Goal: Information Seeking & Learning: Check status

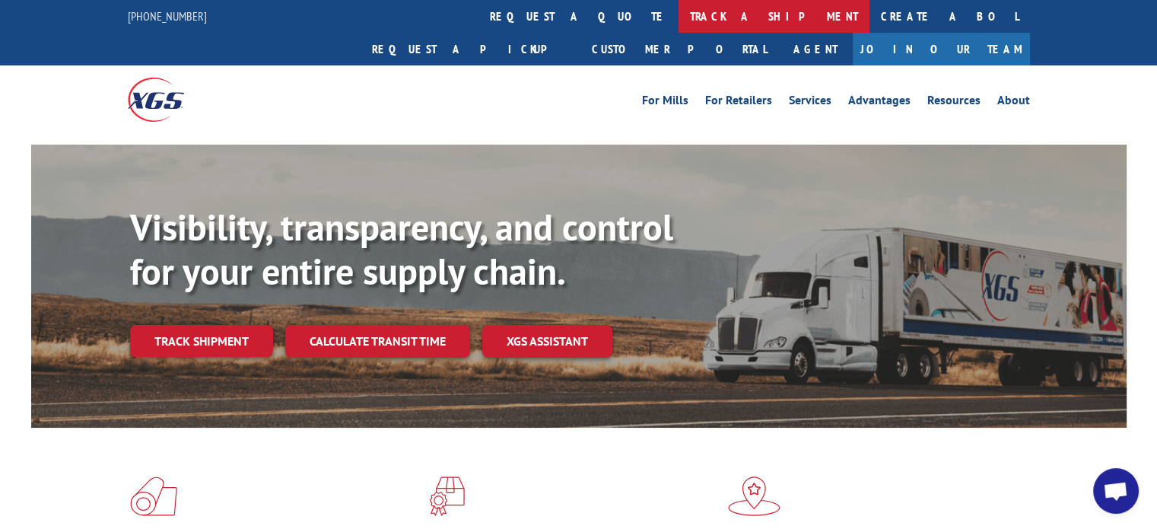
click at [679, 17] on link "track a shipment" at bounding box center [774, 16] width 191 height 33
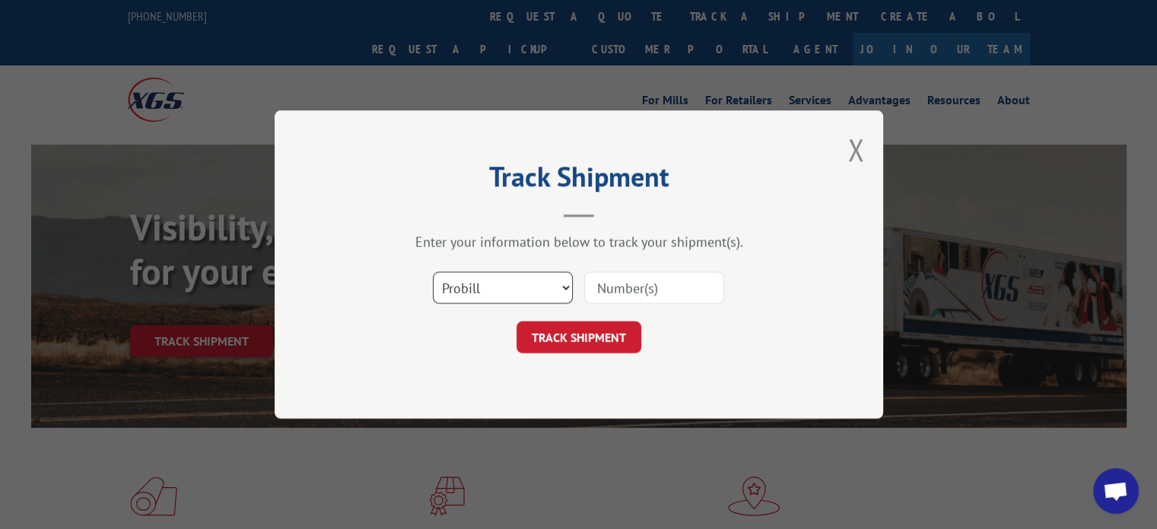
click at [564, 281] on select "Select category... Probill BOL PO" at bounding box center [503, 288] width 140 height 32
drag, startPoint x: 564, startPoint y: 281, endPoint x: 334, endPoint y: 264, distance: 230.4
click at [333, 263] on div "Track Shipment Enter your information below to track your shipment(s). Select c…" at bounding box center [579, 264] width 609 height 308
click at [563, 285] on select "Select category... Probill BOL PO" at bounding box center [503, 288] width 140 height 32
select select "bol"
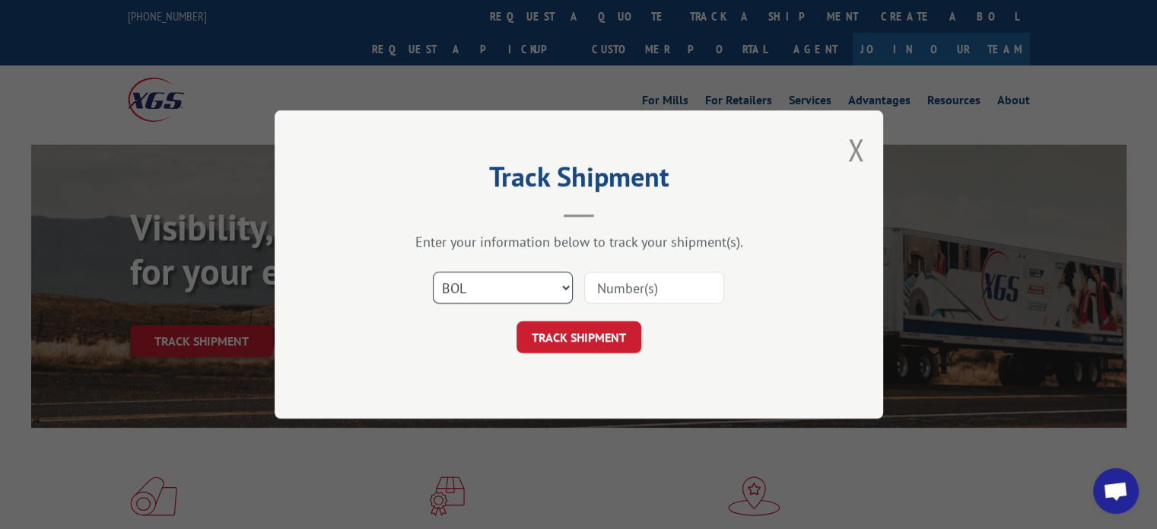
click at [433, 272] on select "Select category... Probill BOL PO" at bounding box center [503, 288] width 140 height 32
click at [597, 285] on input at bounding box center [654, 288] width 140 height 32
paste input "6027203"
type input "6027203"
click at [587, 323] on button "TRACK SHIPMENT" at bounding box center [579, 337] width 125 height 32
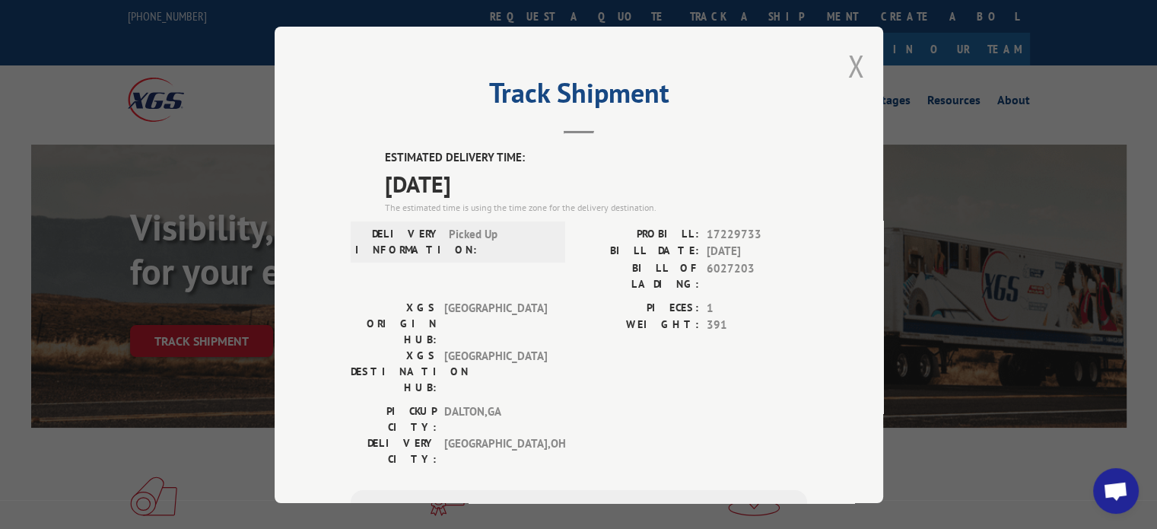
click at [848, 63] on button "Close modal" at bounding box center [856, 66] width 17 height 40
